Goal: Task Accomplishment & Management: Manage account settings

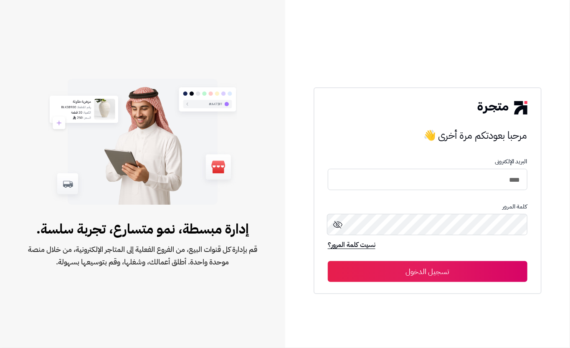
type input "****"
click at [417, 277] on button "تسجيل الدخول" at bounding box center [428, 271] width 200 height 21
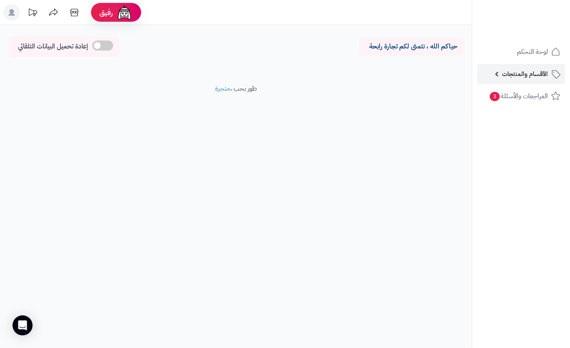
click at [504, 70] on span "الأقسام والمنتجات" at bounding box center [525, 74] width 46 height 12
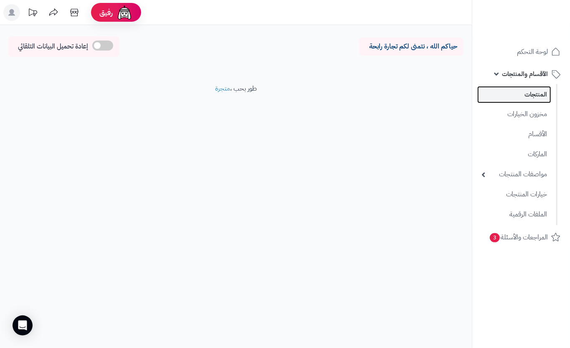
click at [521, 94] on link "المنتجات" at bounding box center [514, 94] width 74 height 17
